Goal: Task Accomplishment & Management: Use online tool/utility

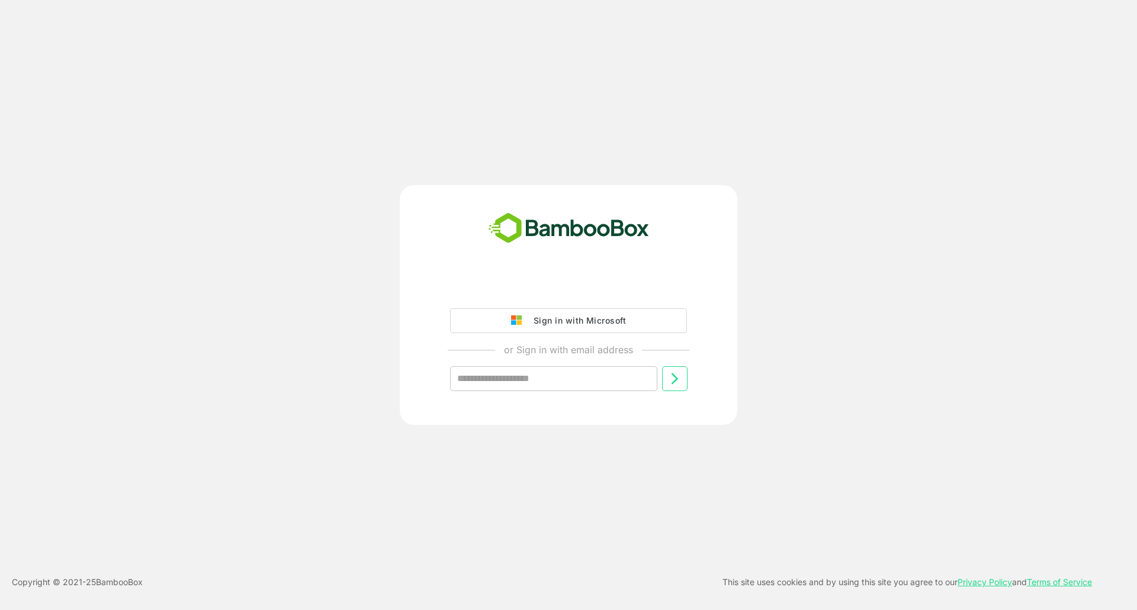
click at [545, 328] on div "Sign in with Microsoft" at bounding box center [577, 320] width 98 height 15
click at [566, 317] on div "Sign in with Microsoft" at bounding box center [577, 320] width 98 height 15
click at [545, 315] on div "Sign in with Microsoft" at bounding box center [577, 320] width 98 height 15
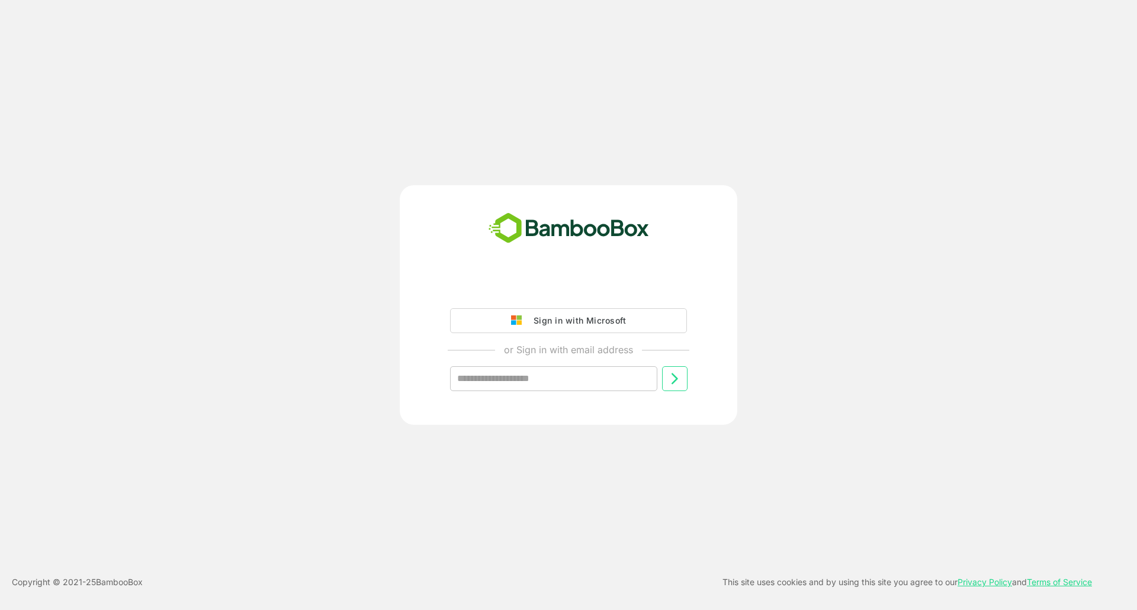
click at [545, 315] on div "Sign in with Microsoft" at bounding box center [577, 320] width 98 height 15
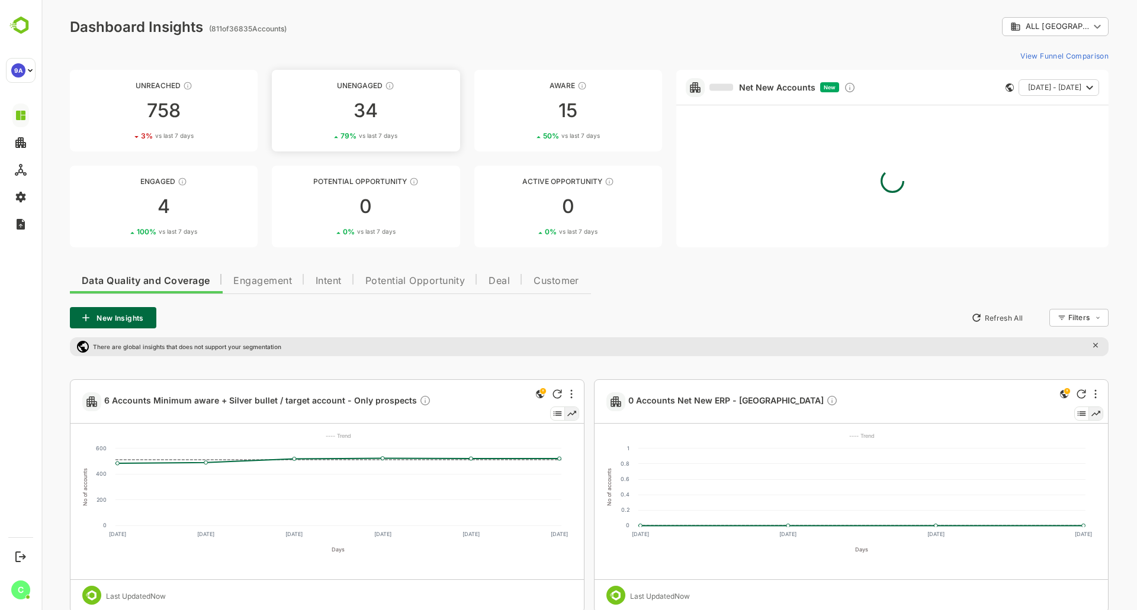
click at [407, 111] on div "34" at bounding box center [366, 110] width 188 height 19
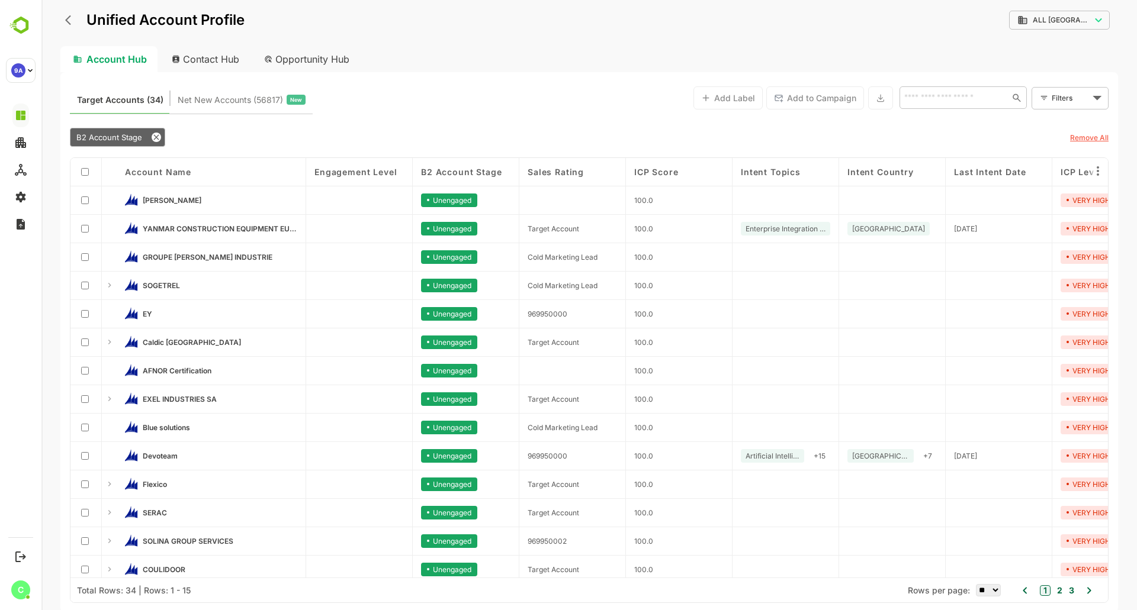
scroll to position [37, 0]
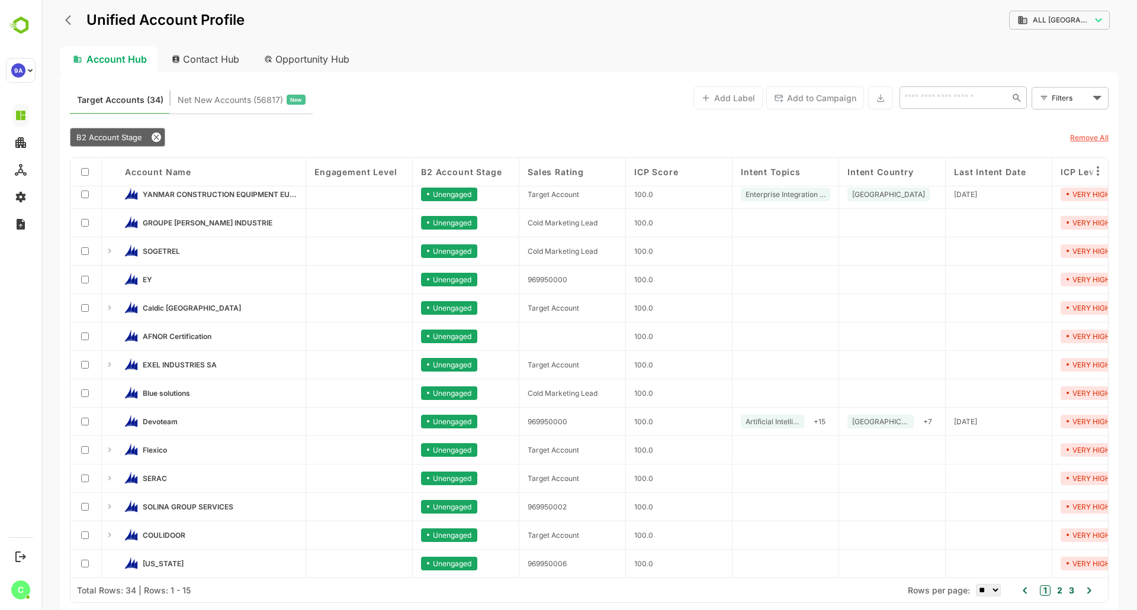
click at [1088, 590] on icon at bounding box center [1089, 591] width 14 height 14
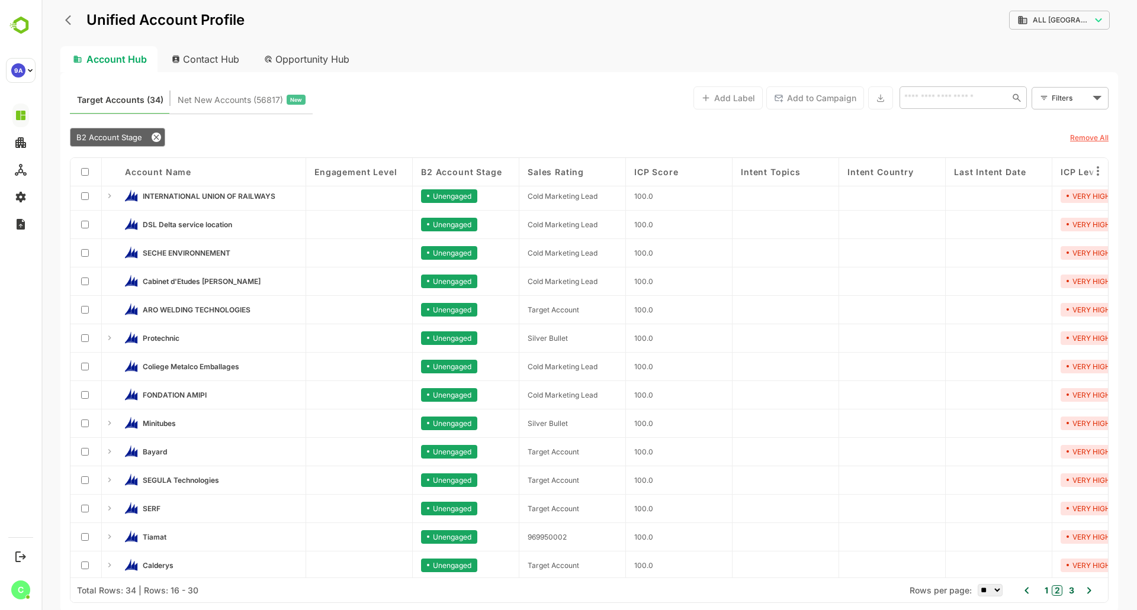
scroll to position [0, 0]
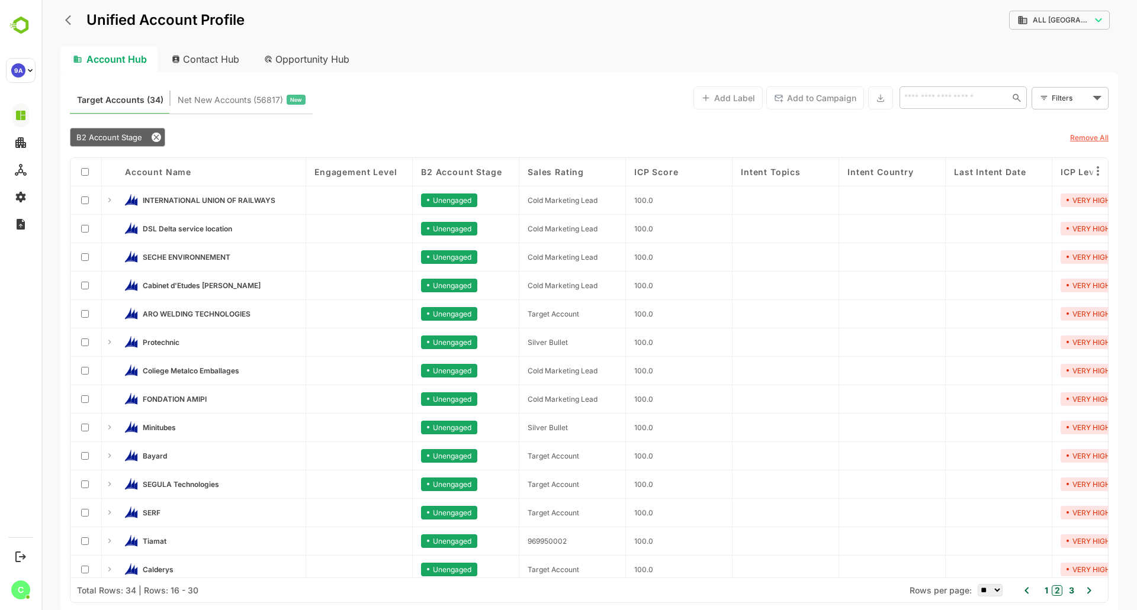
click at [57, 10] on div "**********" at bounding box center [588, 305] width 1095 height 610
click at [67, 11] on button "back" at bounding box center [71, 20] width 18 height 18
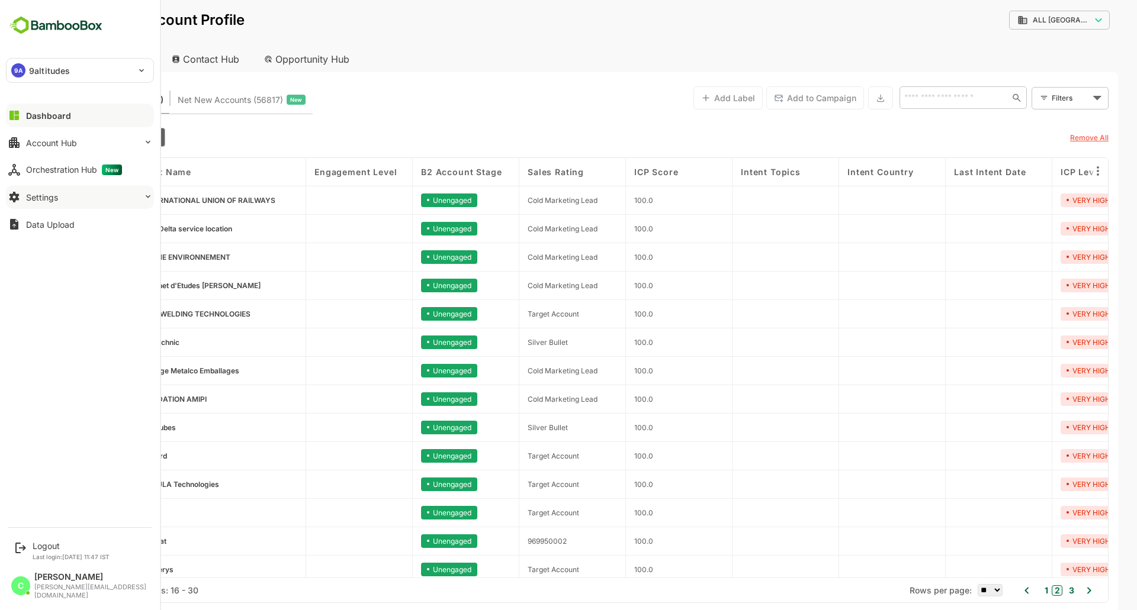
click at [53, 204] on button "Settings" at bounding box center [80, 197] width 148 height 24
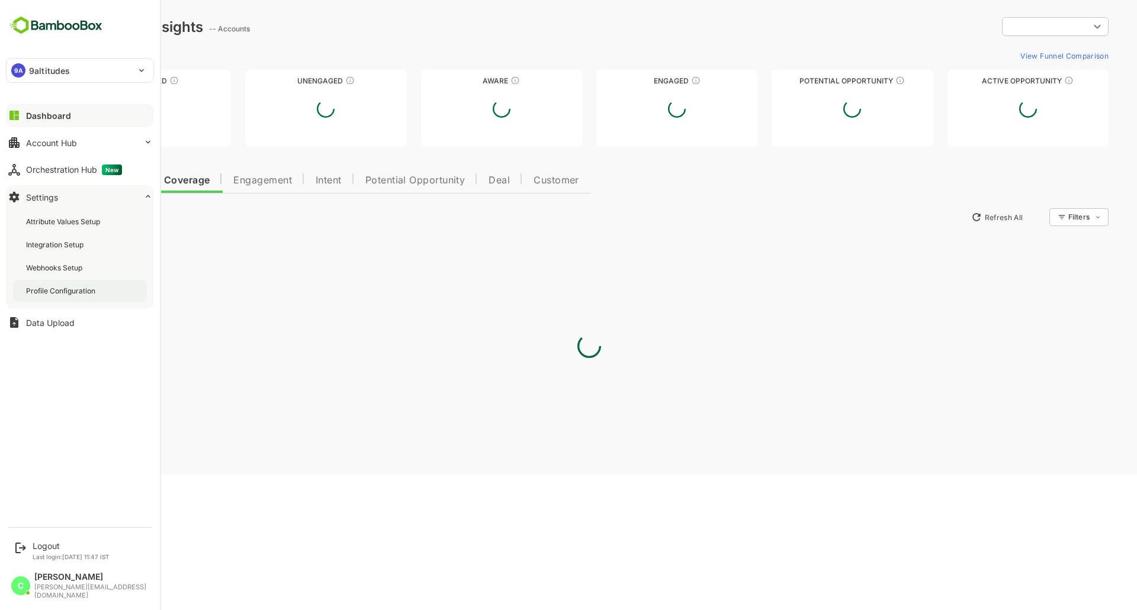
type input "**********"
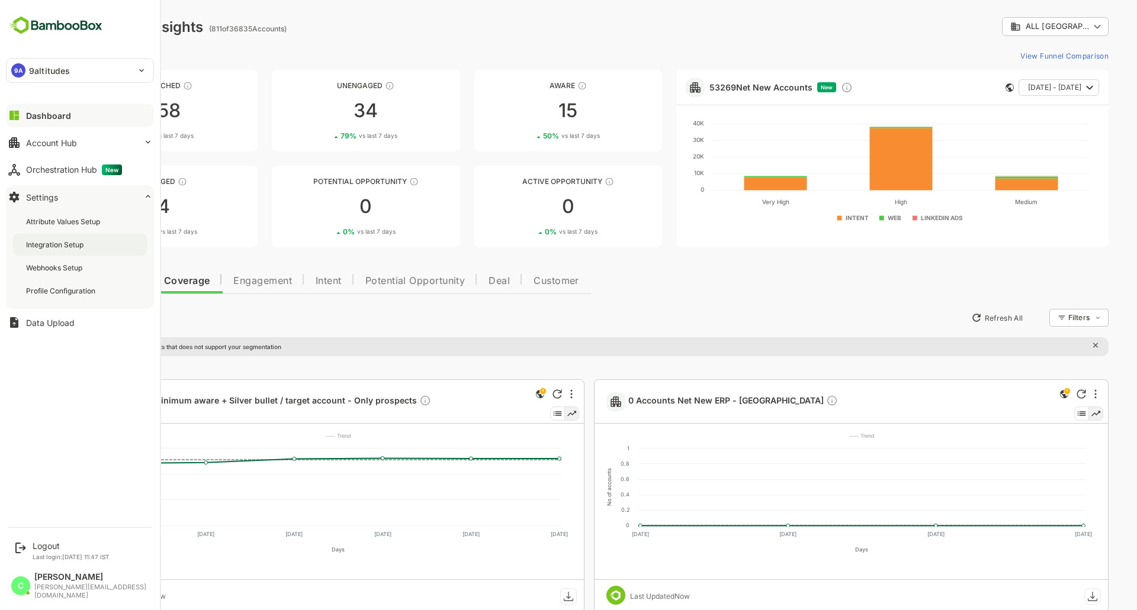
click at [70, 247] on div "Integration Setup" at bounding box center [56, 245] width 60 height 10
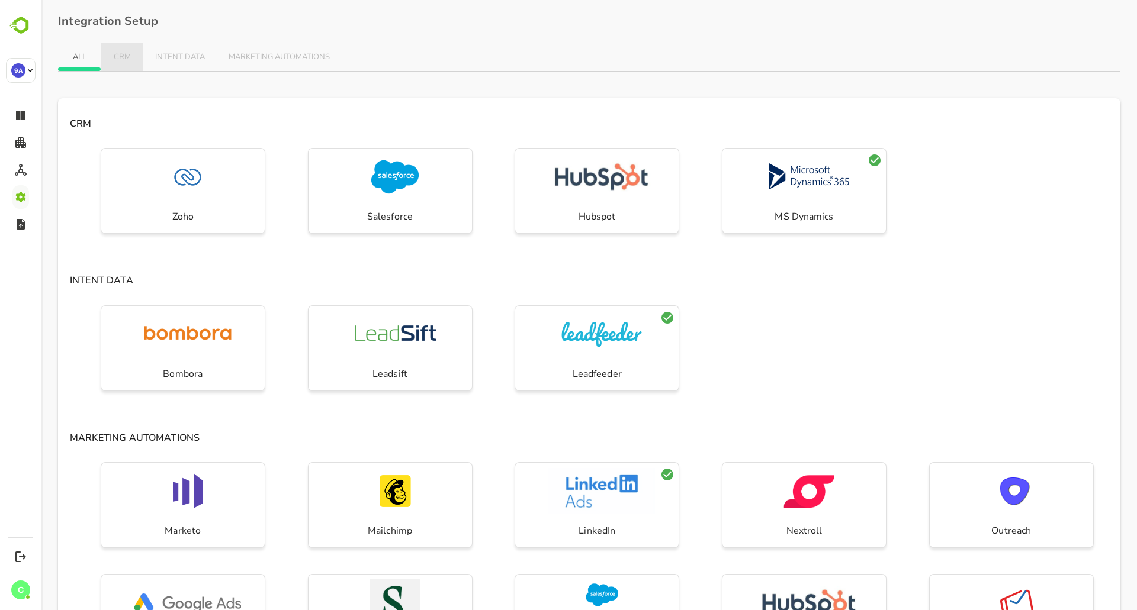
click at [126, 56] on span "CRM" at bounding box center [121, 57] width 19 height 9
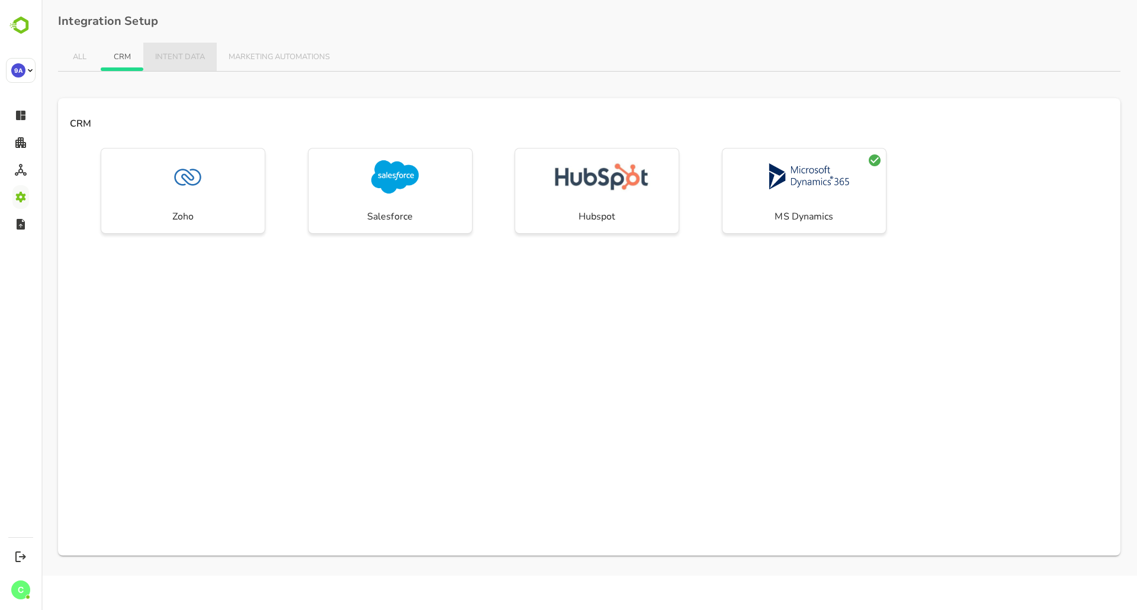
click at [163, 56] on span "INTENT DATA" at bounding box center [180, 57] width 50 height 9
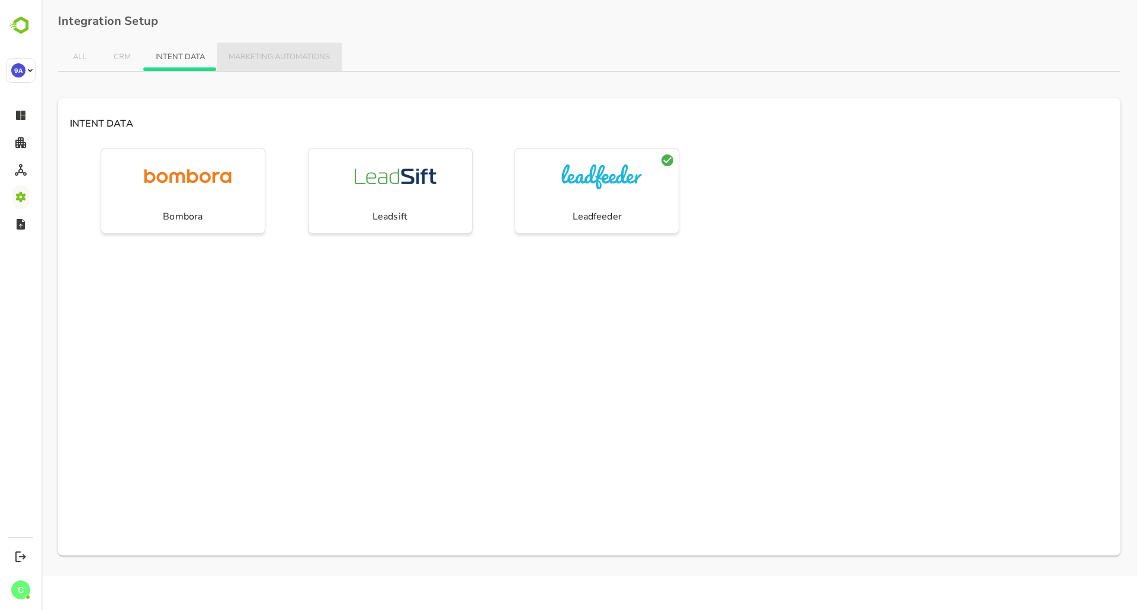
click at [263, 61] on span "MARKETING AUTOMATIONS" at bounding box center [279, 57] width 101 height 9
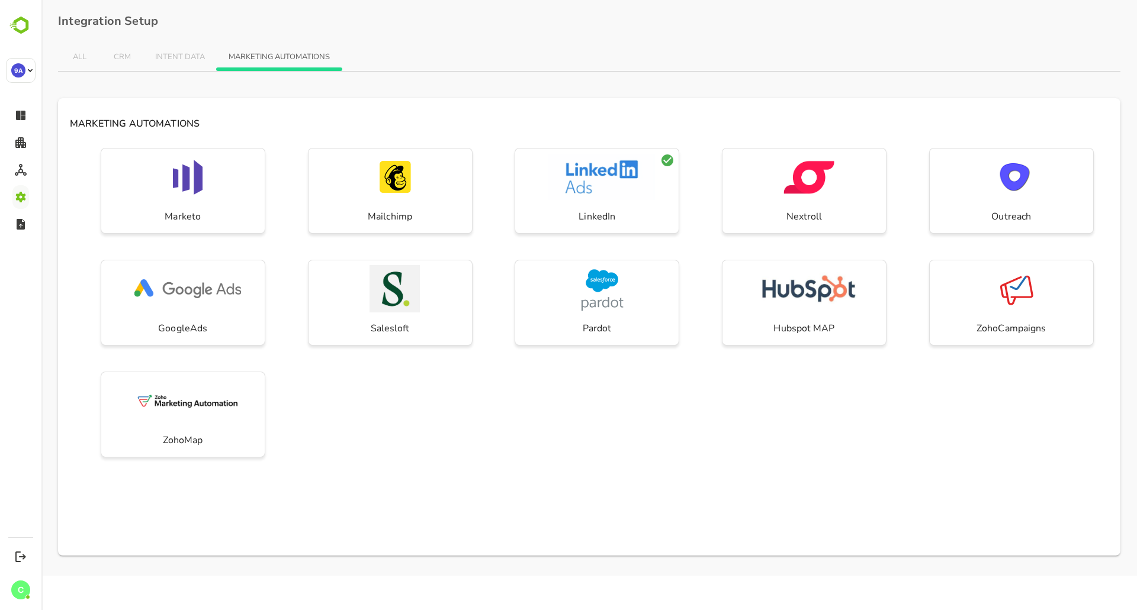
click at [85, 56] on span "ALL" at bounding box center [79, 57] width 19 height 9
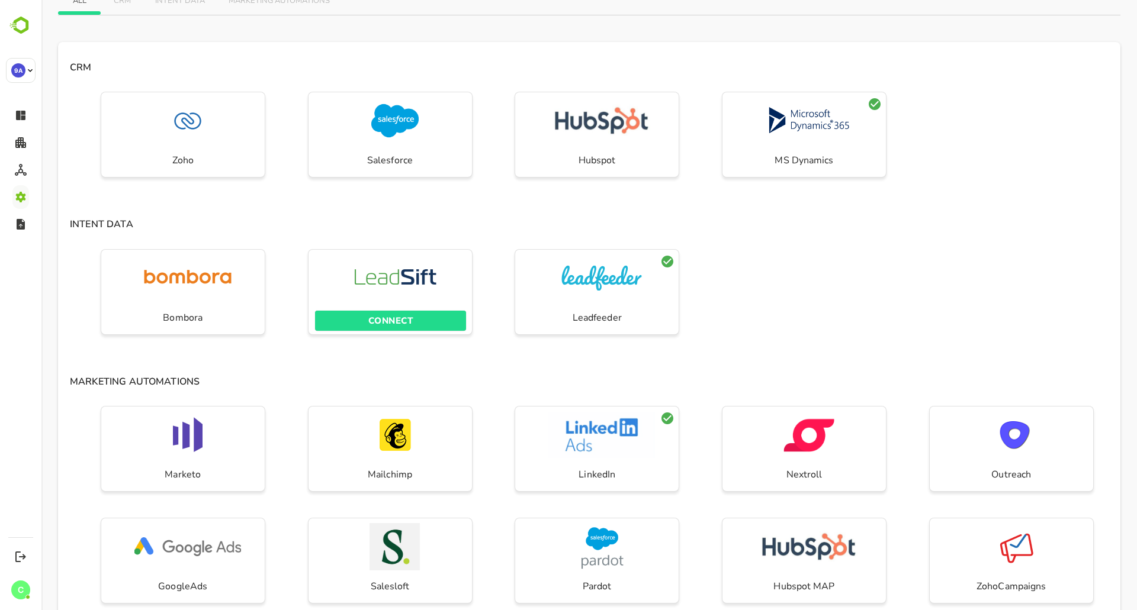
scroll to position [118, 0]
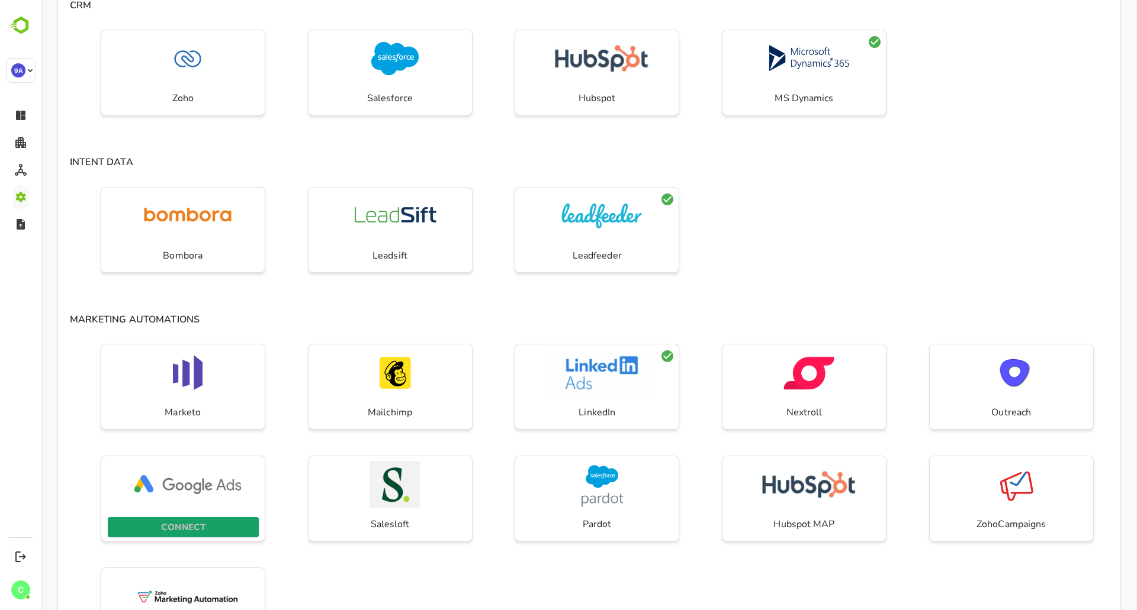
click at [196, 527] on p "CONNECT" at bounding box center [183, 527] width 44 height 15
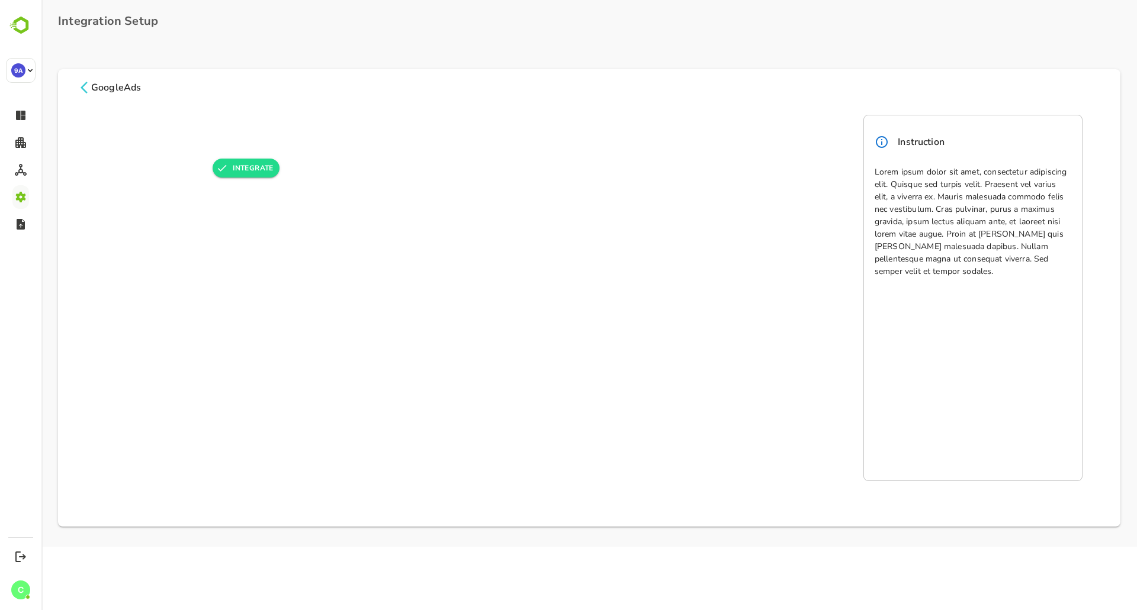
click at [85, 92] on icon at bounding box center [84, 88] width 14 height 14
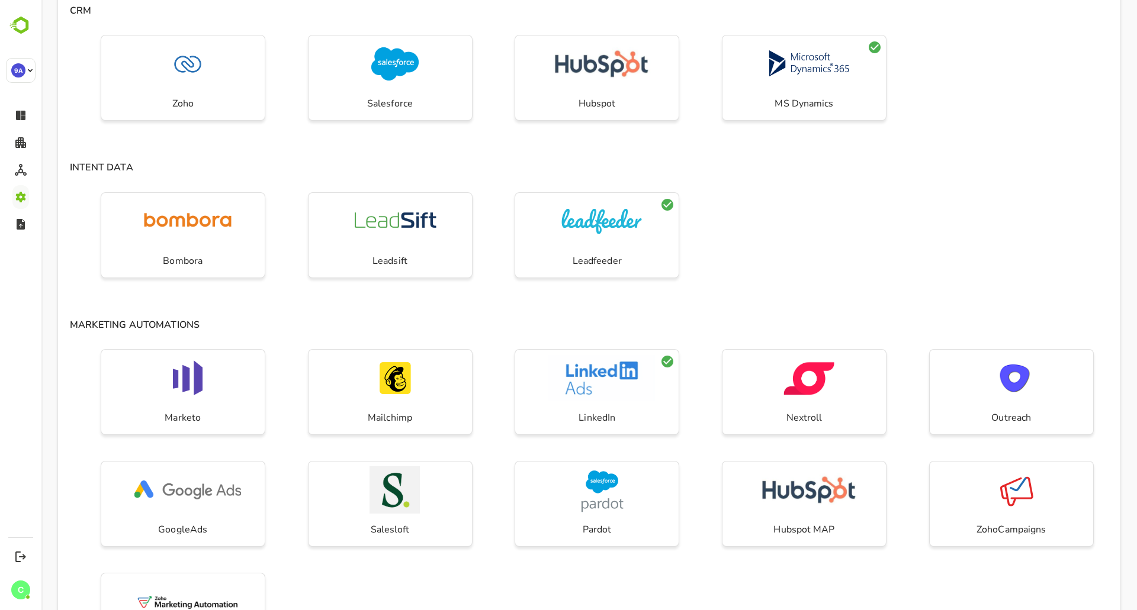
scroll to position [202, 0]
